Goal: Transaction & Acquisition: Purchase product/service

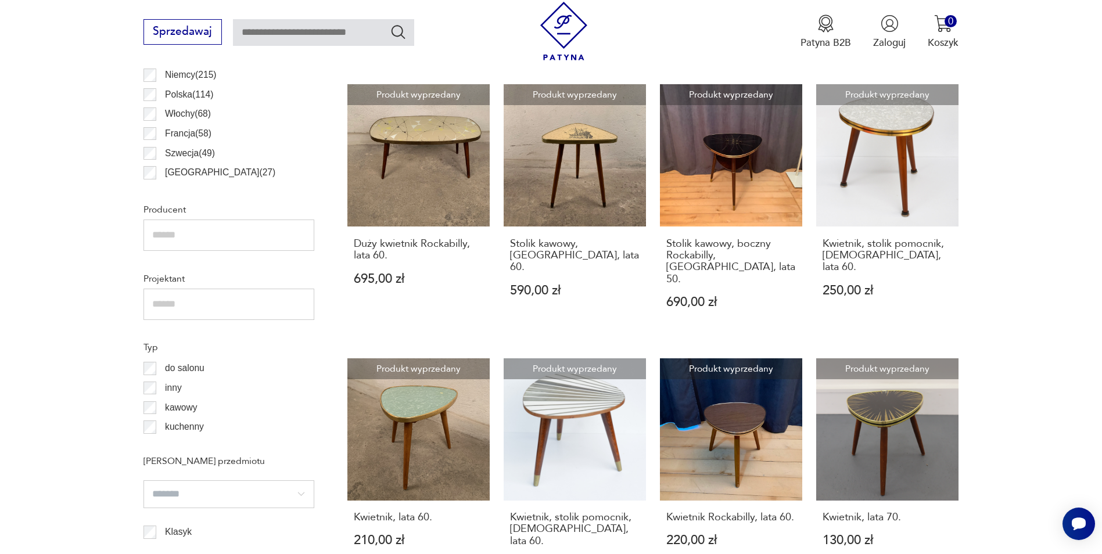
click at [311, 35] on input "text" at bounding box center [323, 32] width 181 height 27
type input "**********"
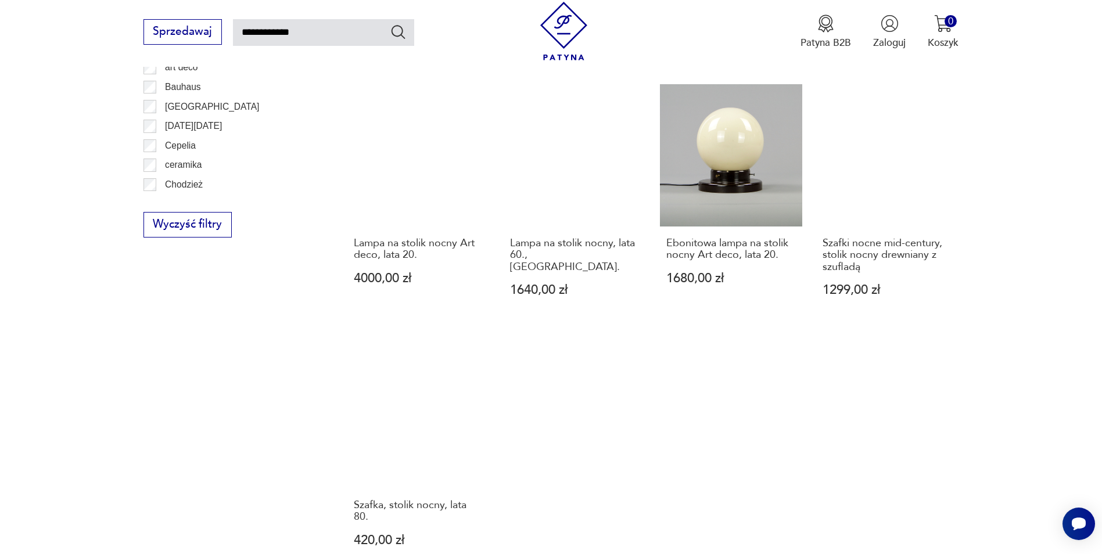
scroll to position [706, 0]
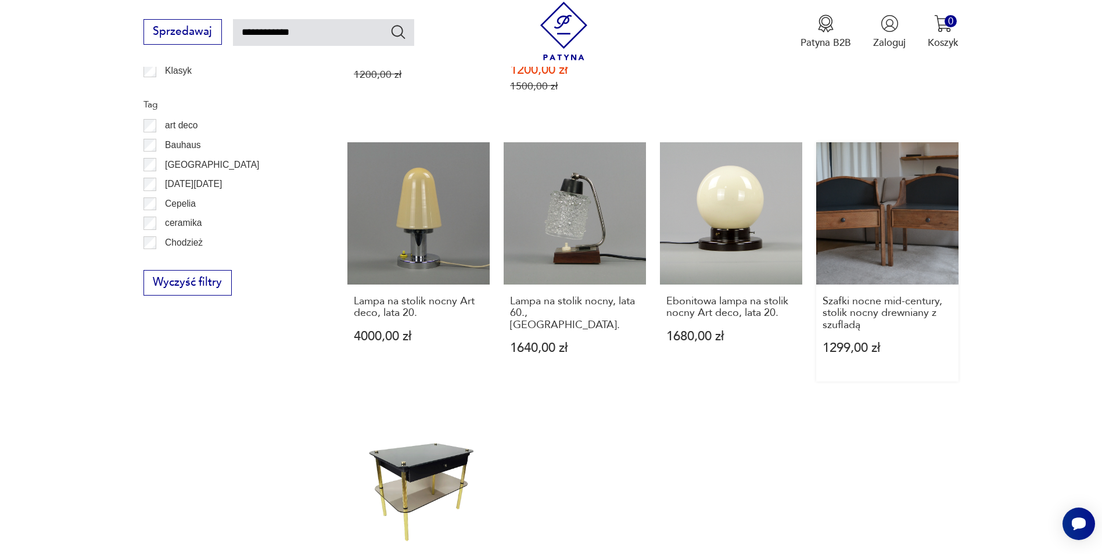
click at [874, 202] on link "Szafki nocne mid-century, stolik nocny drewniany z szufladą 1299,00 zł" at bounding box center [887, 261] width 142 height 239
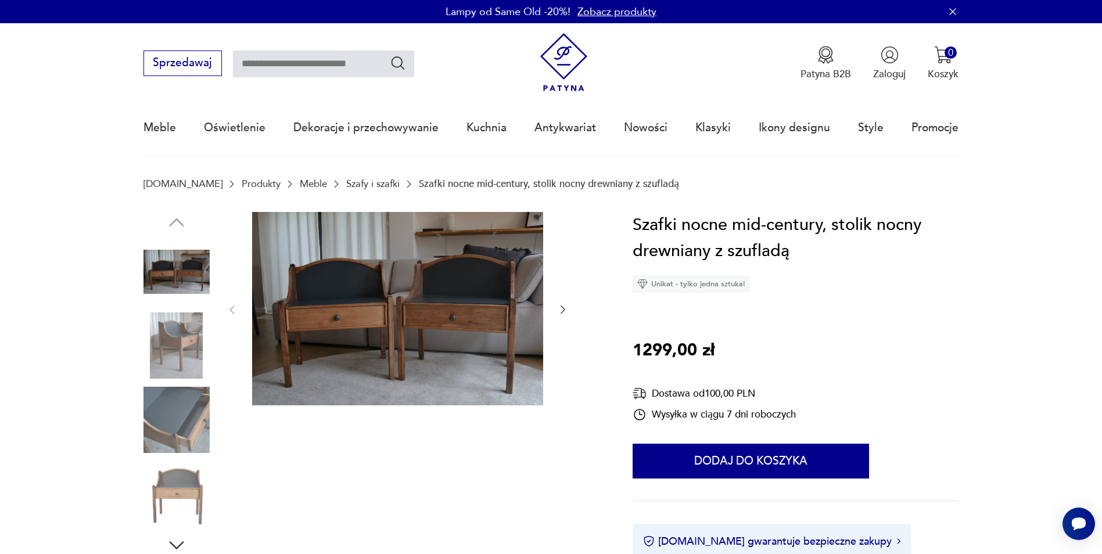
click at [554, 315] on div at bounding box center [397, 310] width 343 height 196
click at [563, 313] on icon "button" at bounding box center [563, 310] width 12 height 12
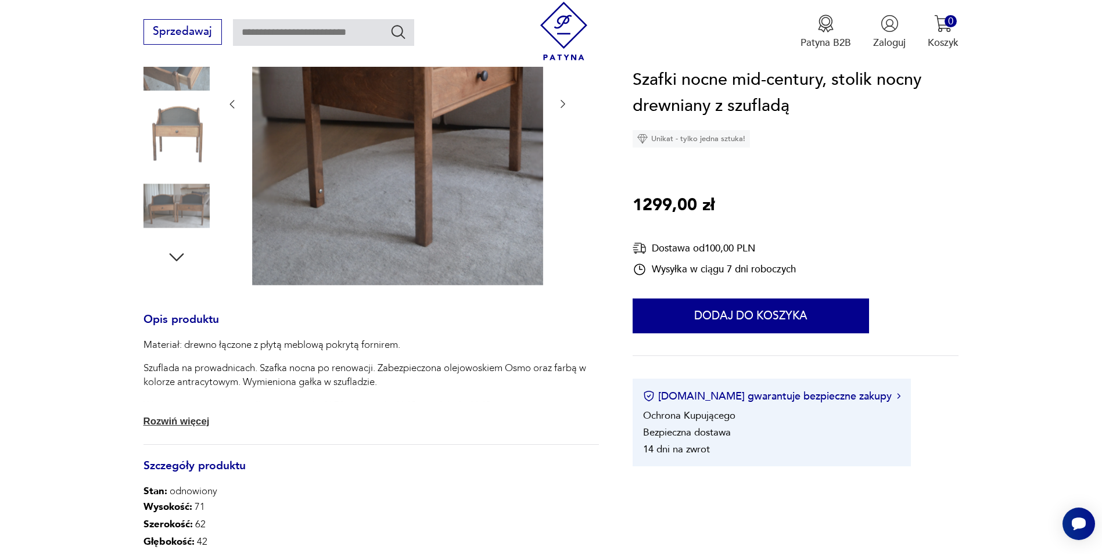
scroll to position [58, 0]
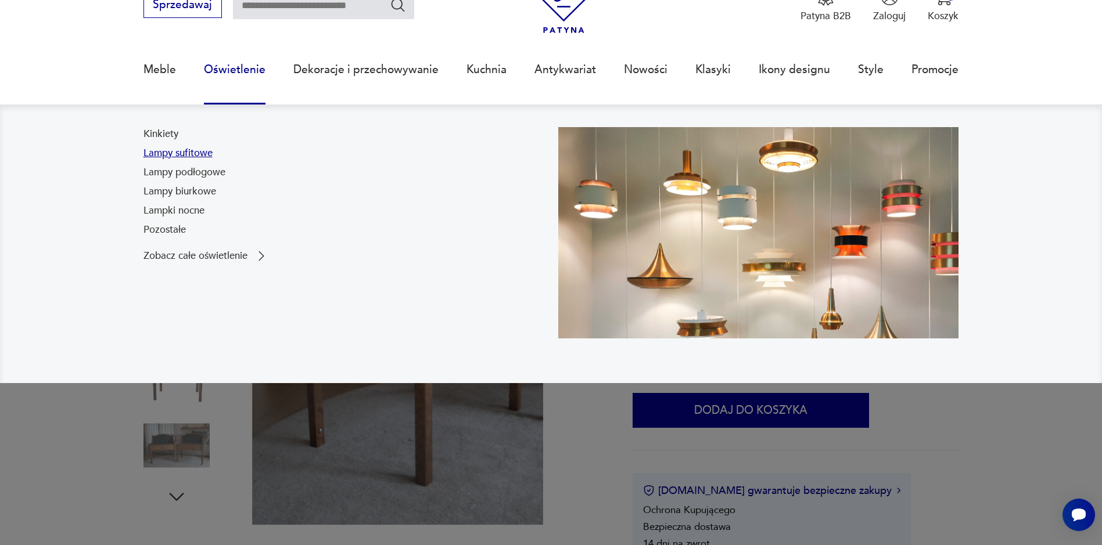
click at [191, 156] on link "Lampy sufitowe" at bounding box center [177, 153] width 69 height 14
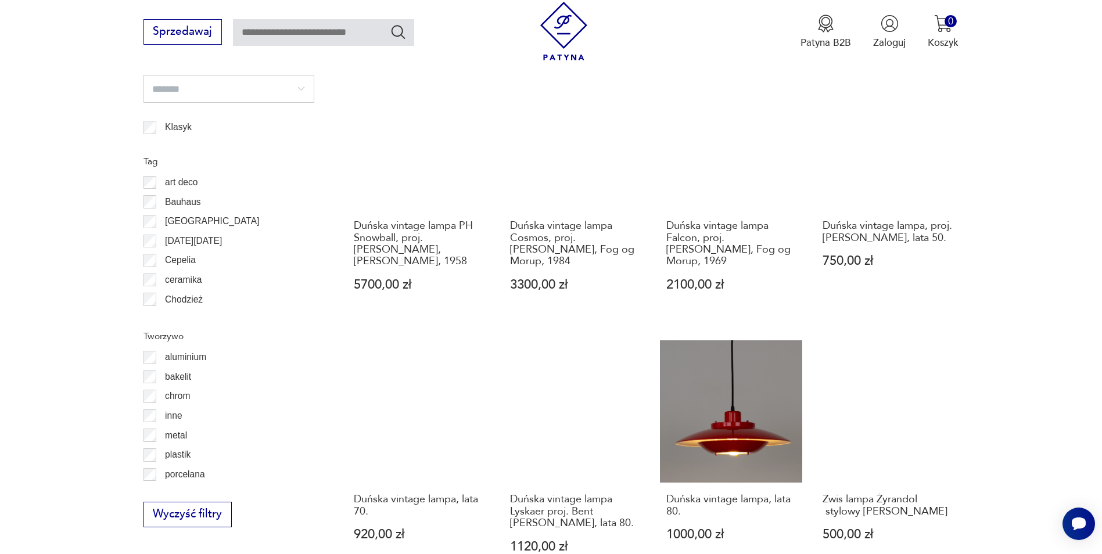
scroll to position [1276, 0]
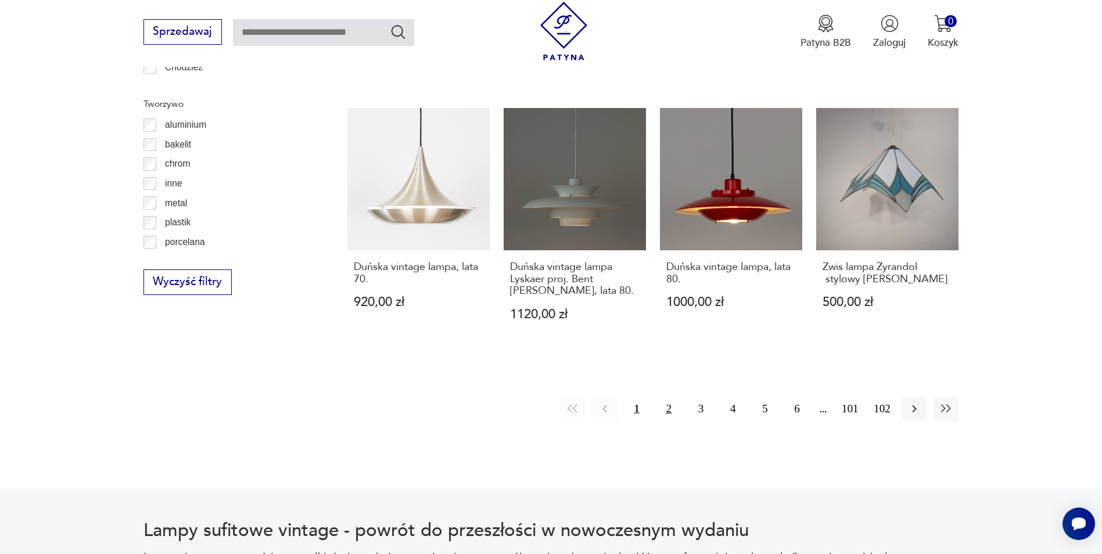
click at [669, 410] on button "2" at bounding box center [668, 409] width 25 height 25
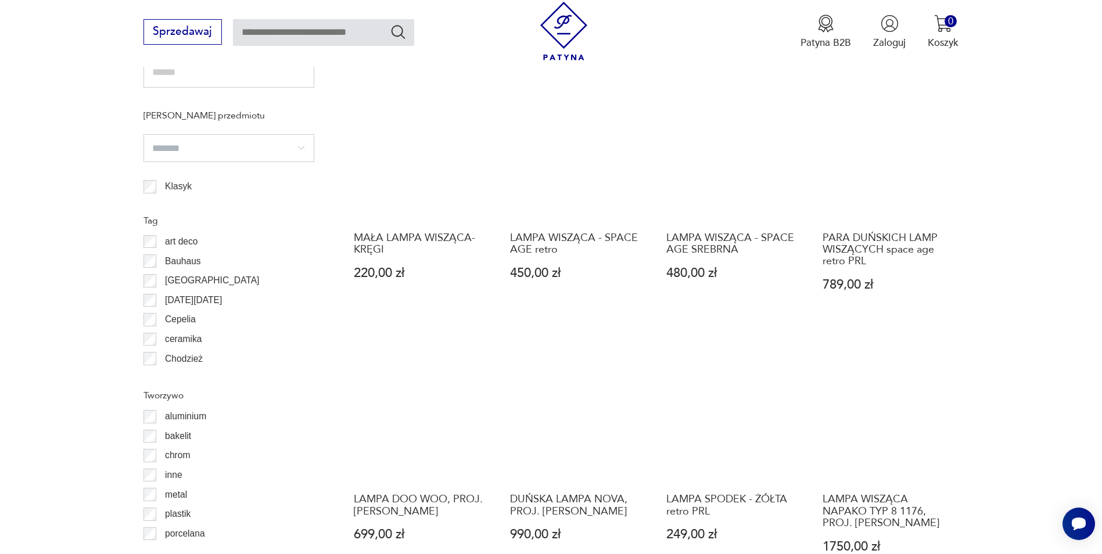
scroll to position [1216, 0]
